Goal: Navigation & Orientation: Find specific page/section

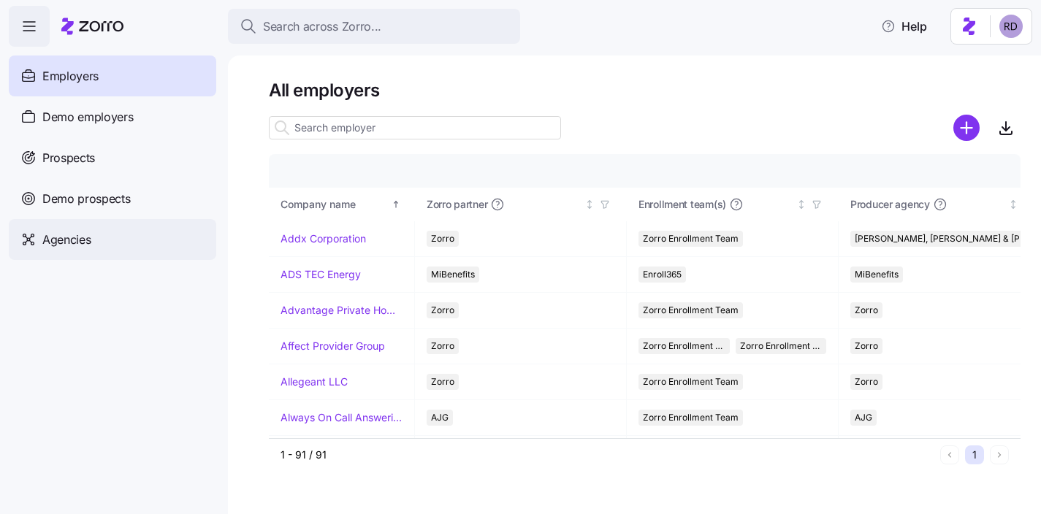
click at [145, 244] on div "Agencies" at bounding box center [113, 239] width 208 height 41
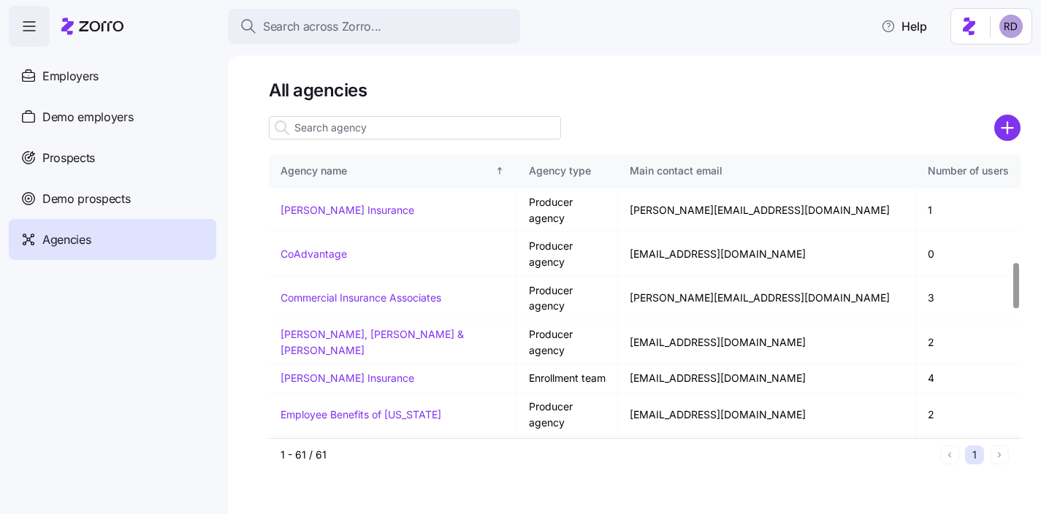
scroll to position [701, 0]
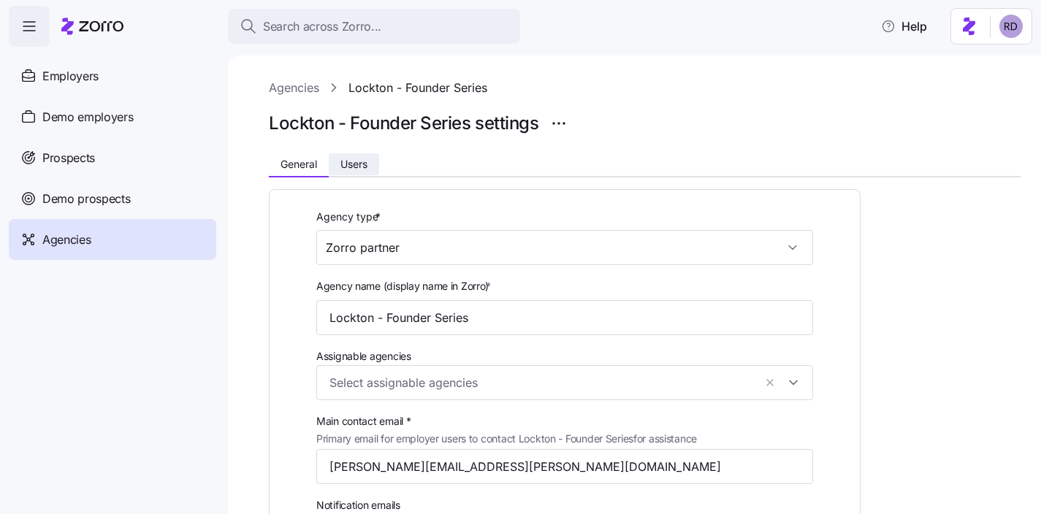
click at [354, 164] on span "Users" at bounding box center [354, 164] width 27 height 10
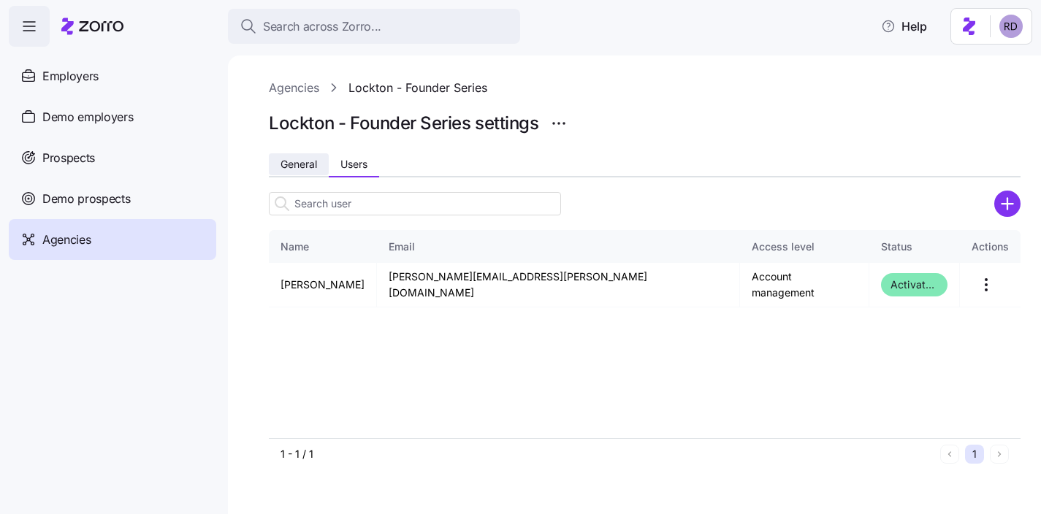
click at [316, 164] on span "General" at bounding box center [299, 164] width 37 height 10
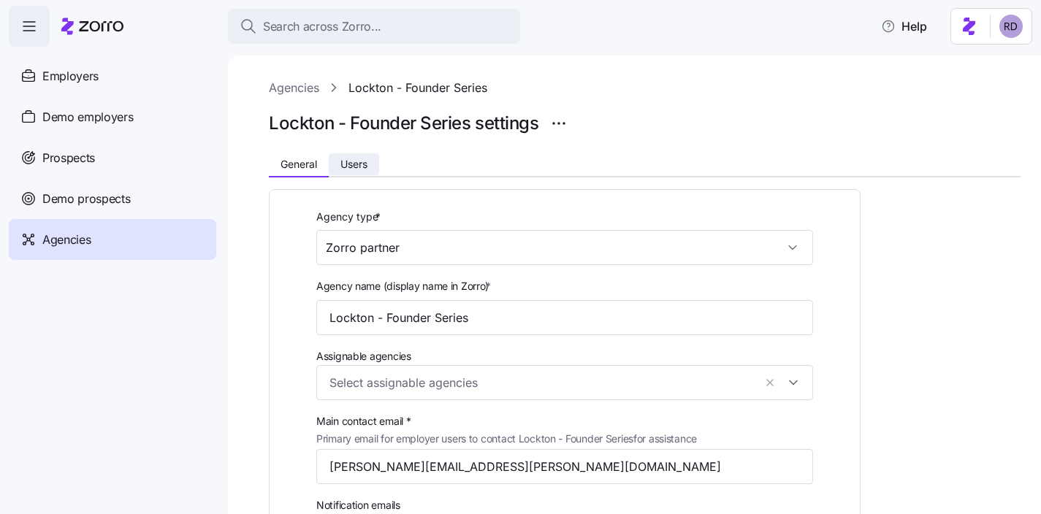
click at [351, 162] on span "Users" at bounding box center [354, 164] width 27 height 10
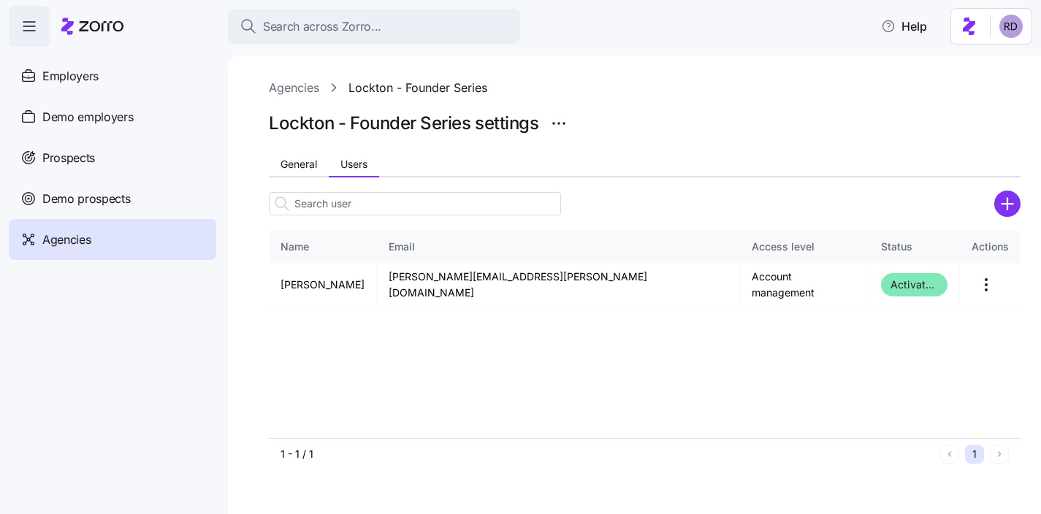
click at [296, 92] on link "Agencies" at bounding box center [294, 88] width 50 height 18
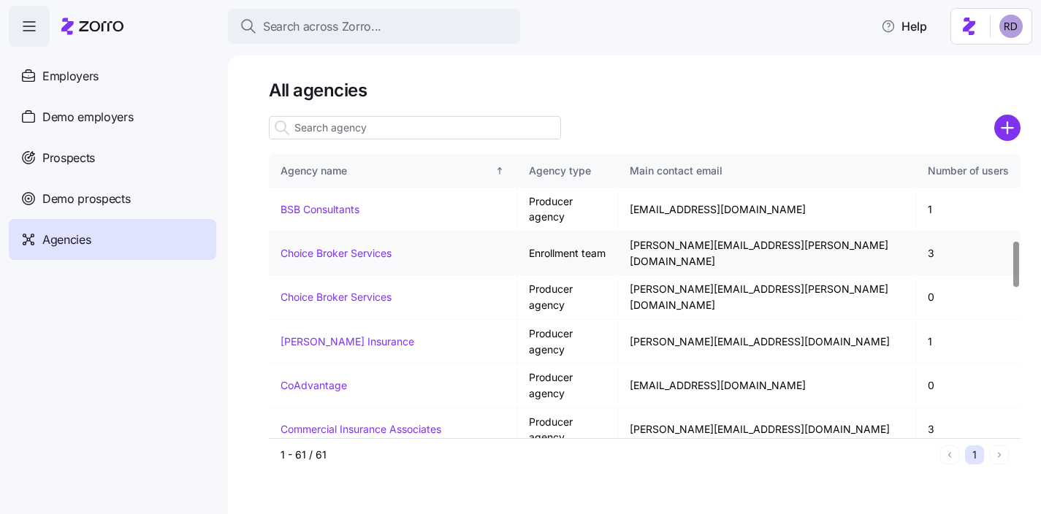
scroll to position [534, 0]
